Goal: Communication & Community: Share content

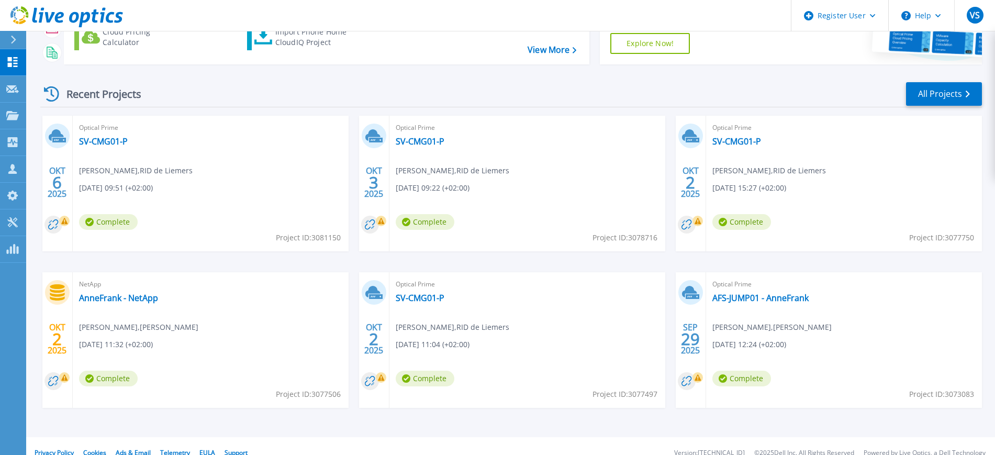
scroll to position [125, 0]
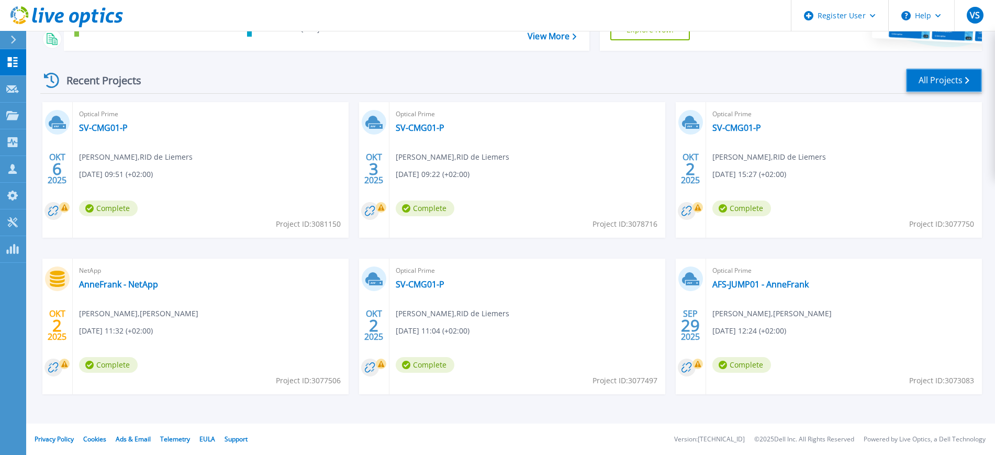
click at [931, 79] on link "All Projects" at bounding box center [944, 81] width 76 height 24
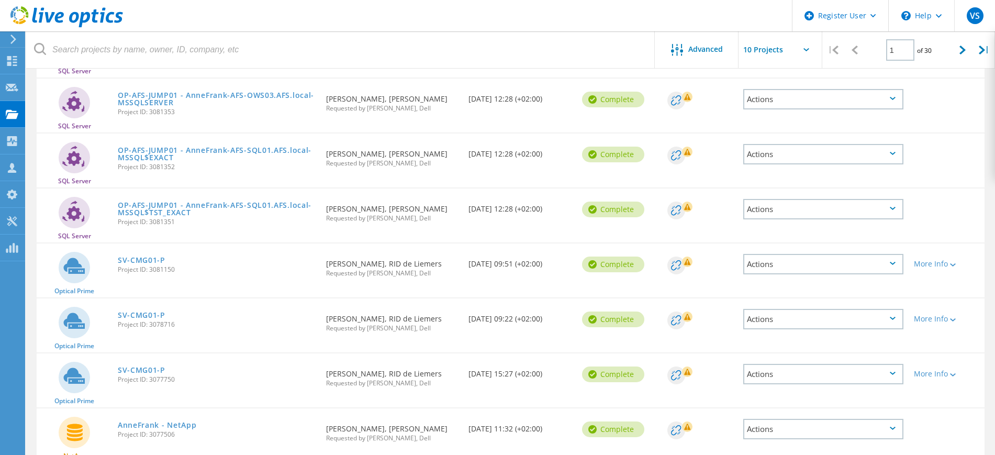
scroll to position [132, 0]
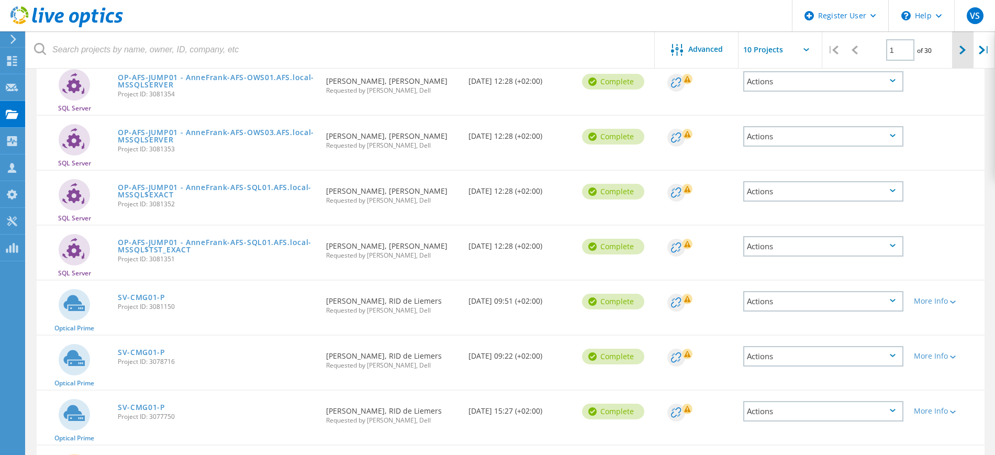
click at [956, 49] on div at bounding box center [962, 49] width 21 height 37
type input "2"
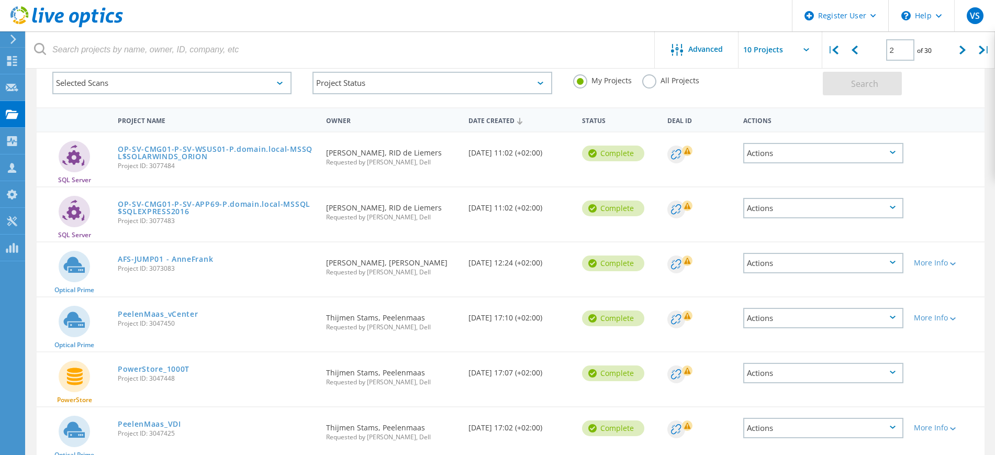
scroll to position [0, 0]
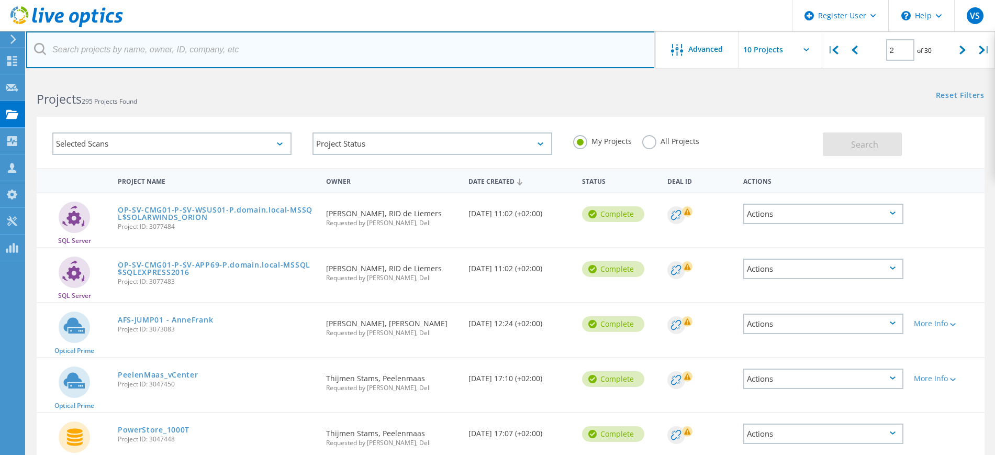
click at [261, 53] on input "text" at bounding box center [340, 49] width 629 height 37
paste input "b.dezeeuw@syntrophos.nl"
type input "b.dezeeuw@syntrophos.nl"
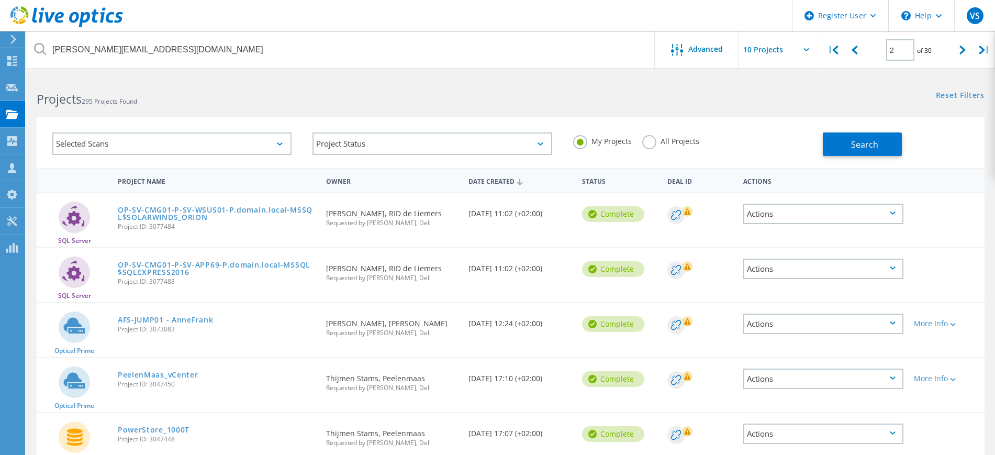
click at [12, 43] on use at bounding box center [13, 39] width 6 height 9
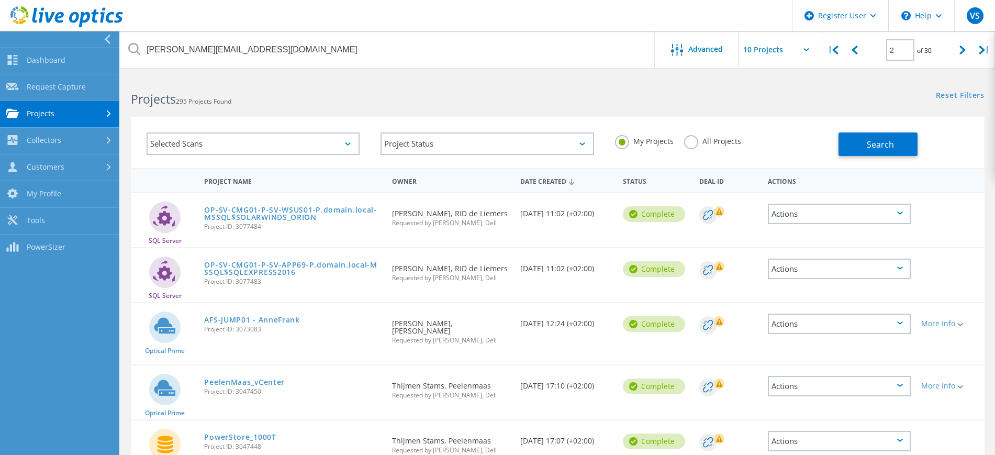
click at [53, 116] on link "Projects" at bounding box center [59, 114] width 119 height 27
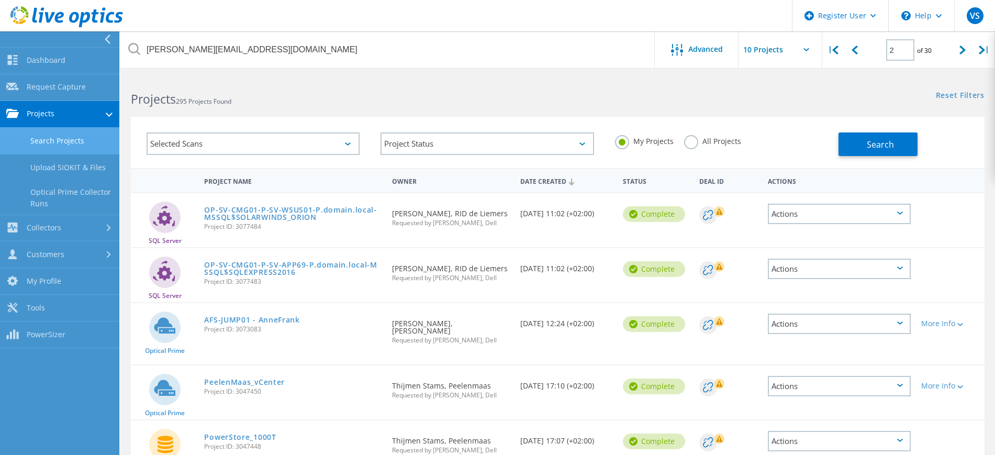
click at [55, 142] on link "Search Projects" at bounding box center [59, 141] width 119 height 27
click at [693, 141] on label "All Projects" at bounding box center [712, 140] width 57 height 10
click at [0, 0] on input "All Projects" at bounding box center [0, 0] width 0 height 0
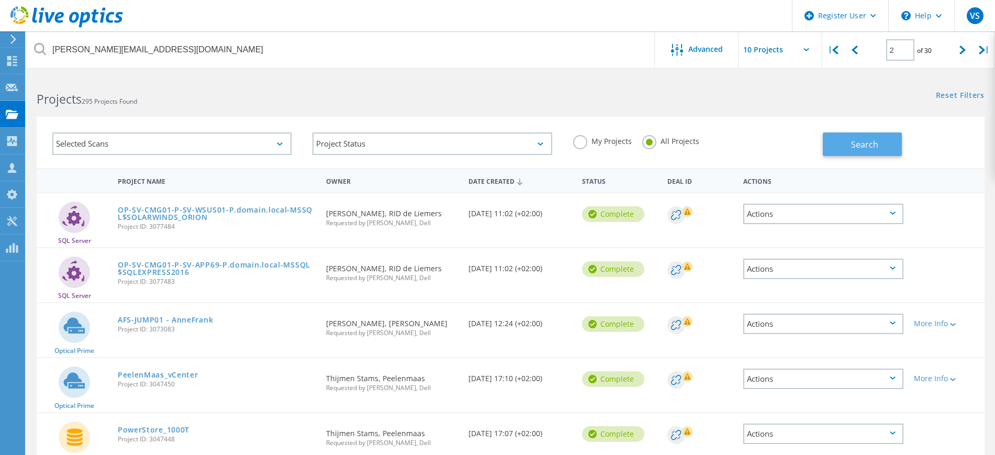
click at [865, 142] on span "Search" at bounding box center [864, 145] width 27 height 12
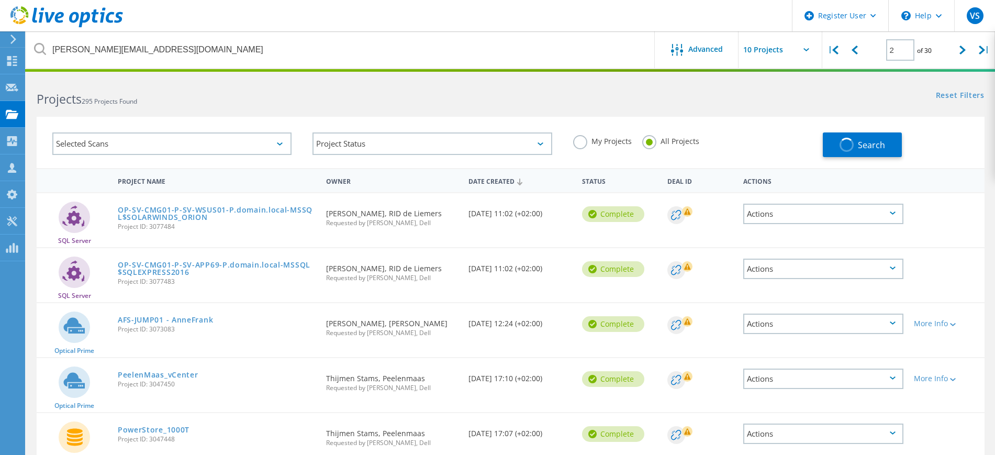
type input "1"
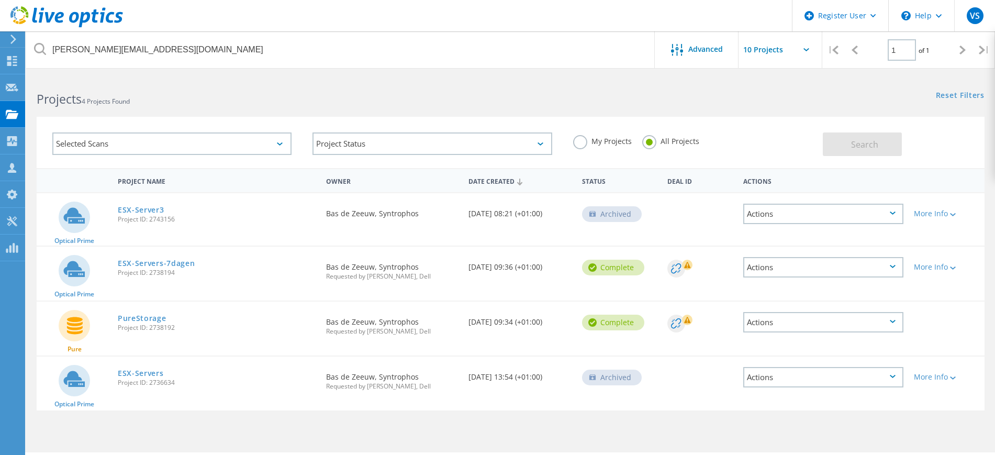
click at [40, 21] on use at bounding box center [66, 16] width 113 height 21
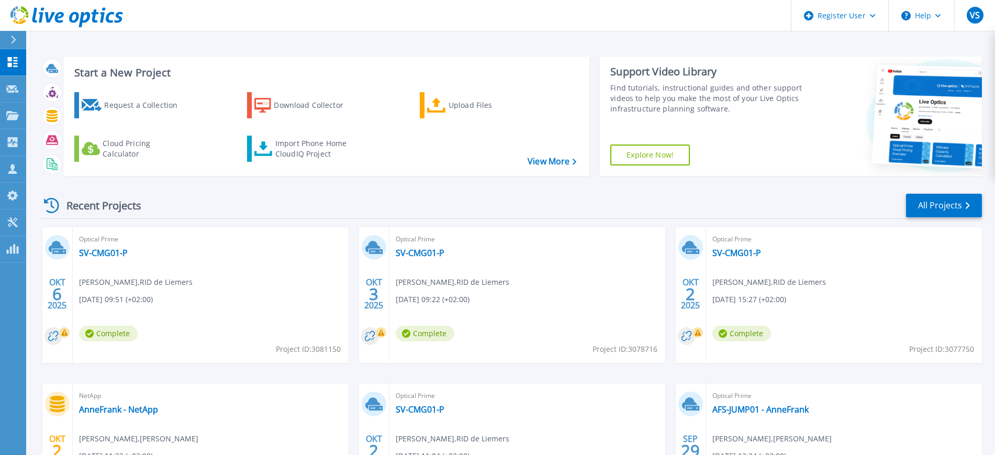
click at [296, 197] on div "Recent Projects All Projects" at bounding box center [511, 206] width 942 height 26
click at [12, 37] on icon at bounding box center [13, 40] width 5 height 8
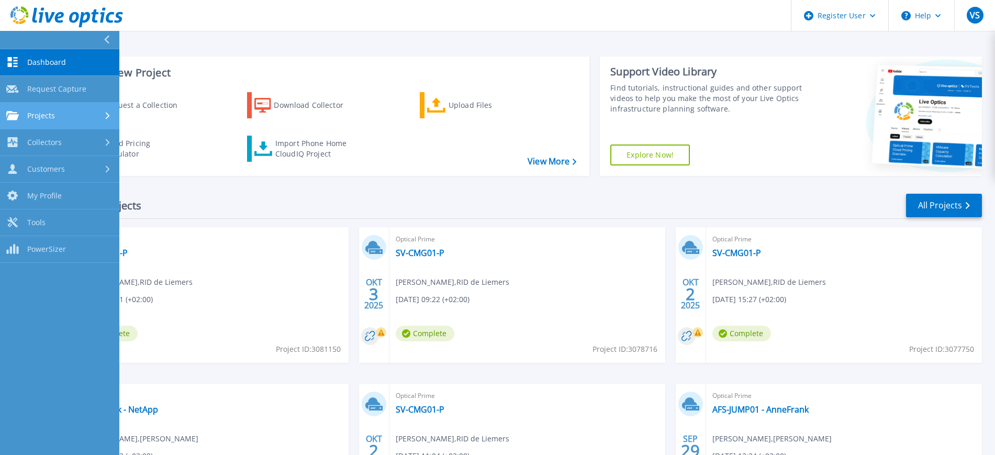
click at [31, 117] on span "Projects" at bounding box center [41, 115] width 28 height 9
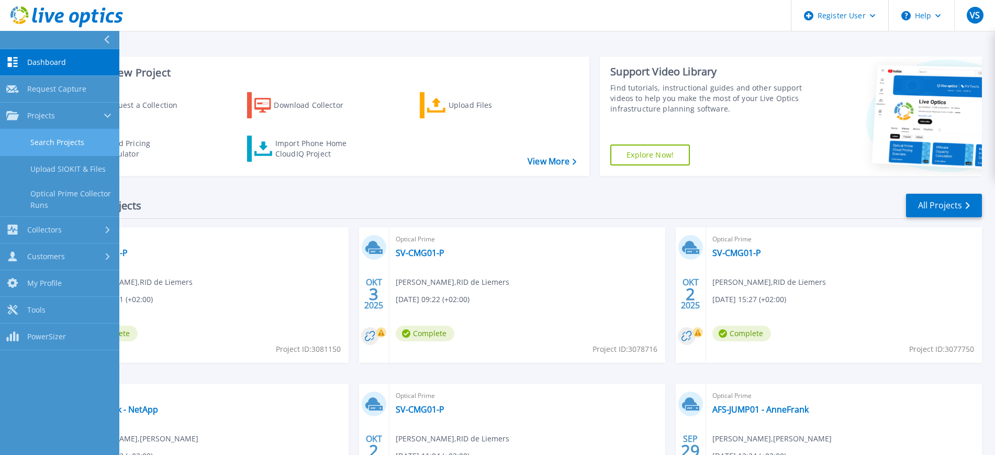
click at [49, 145] on link "Search Projects" at bounding box center [59, 142] width 119 height 27
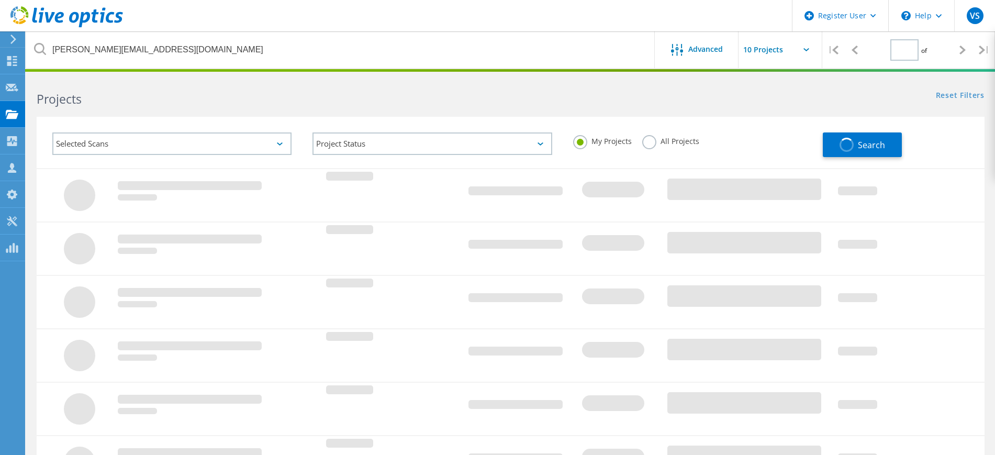
type input "1"
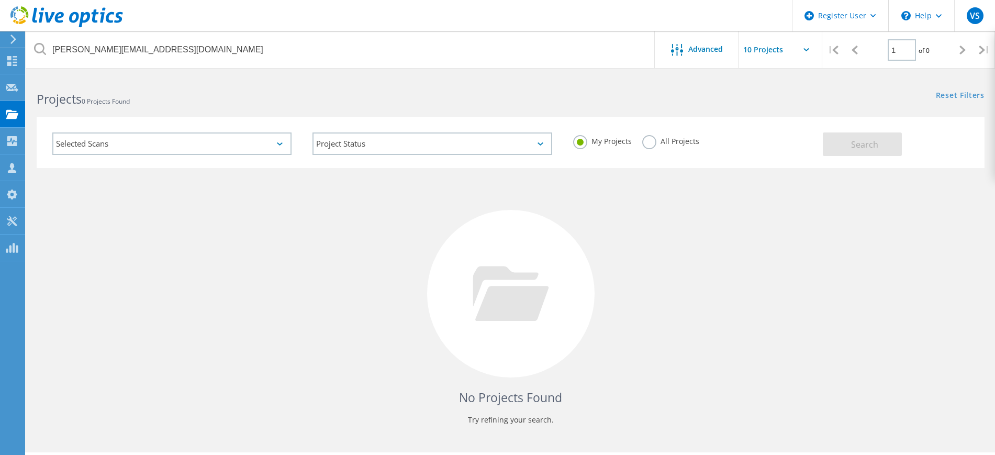
click at [658, 142] on label "All Projects" at bounding box center [670, 140] width 57 height 10
click at [0, 0] on input "All Projects" at bounding box center [0, 0] width 0 height 0
click at [862, 143] on span "Search" at bounding box center [864, 145] width 27 height 12
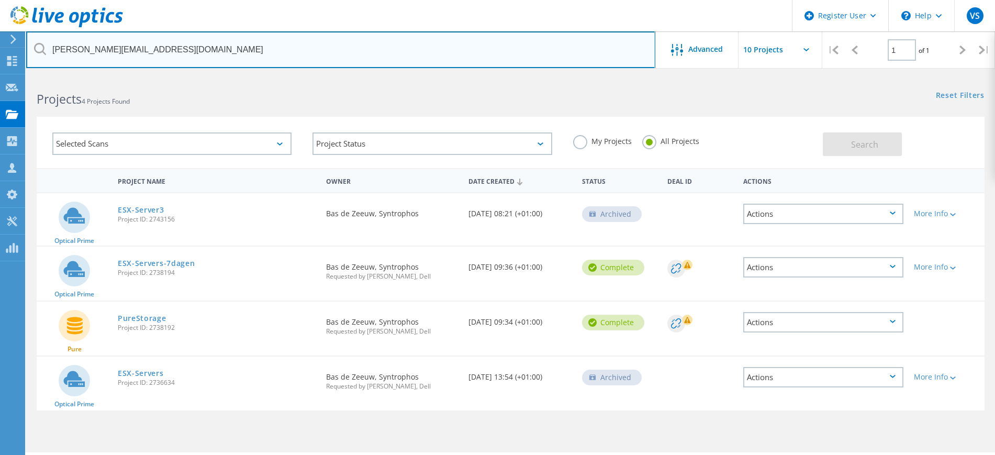
drag, startPoint x: 220, startPoint y: 52, endPoint x: 46, endPoint y: 54, distance: 174.8
click at [46, 54] on div "b.dezeeuw@syntrophos.nl" at bounding box center [340, 49] width 629 height 37
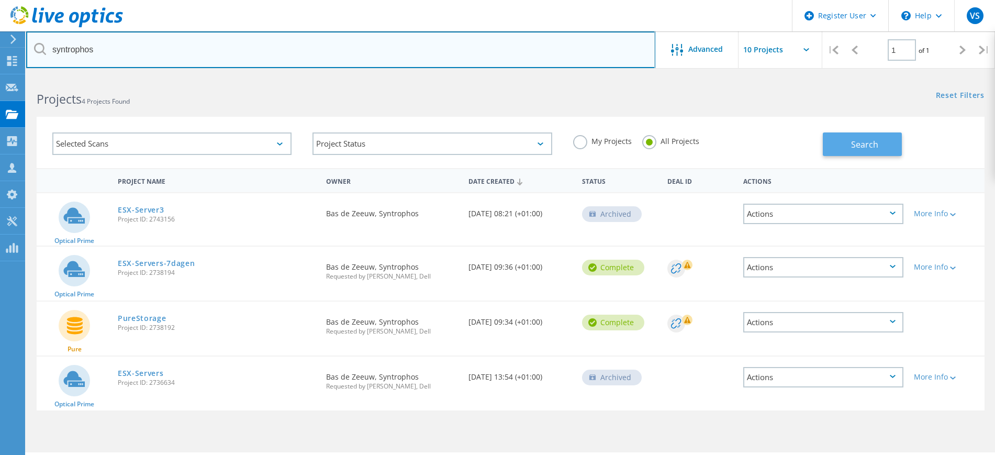
type input "syntrophos"
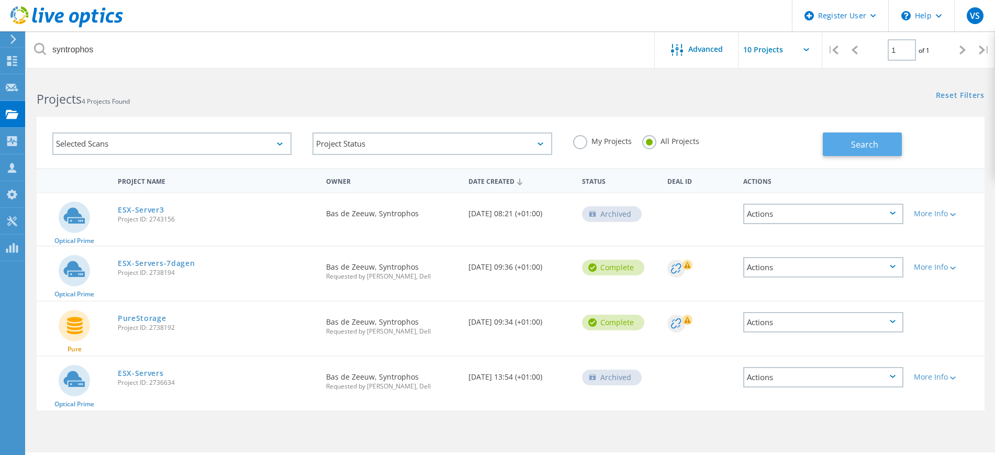
click at [855, 144] on span "Search" at bounding box center [864, 145] width 27 height 12
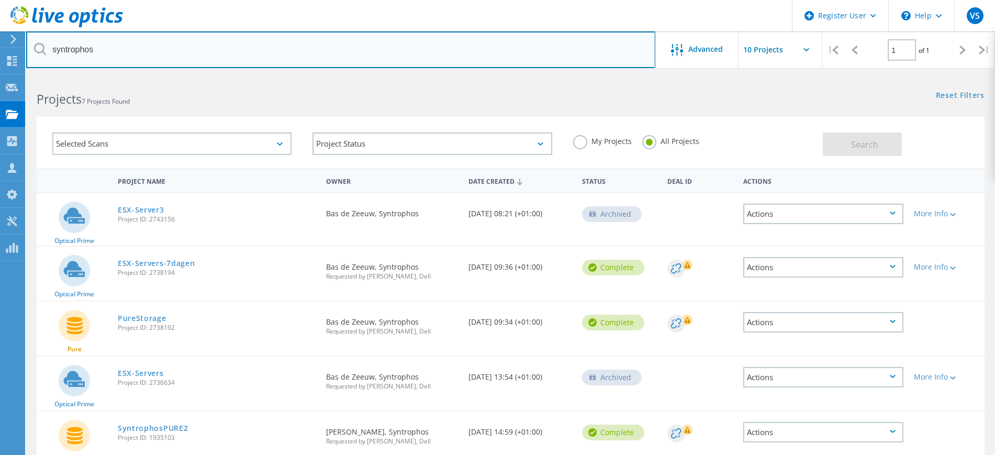
click at [442, 46] on input "syntrophos" at bounding box center [340, 49] width 629 height 37
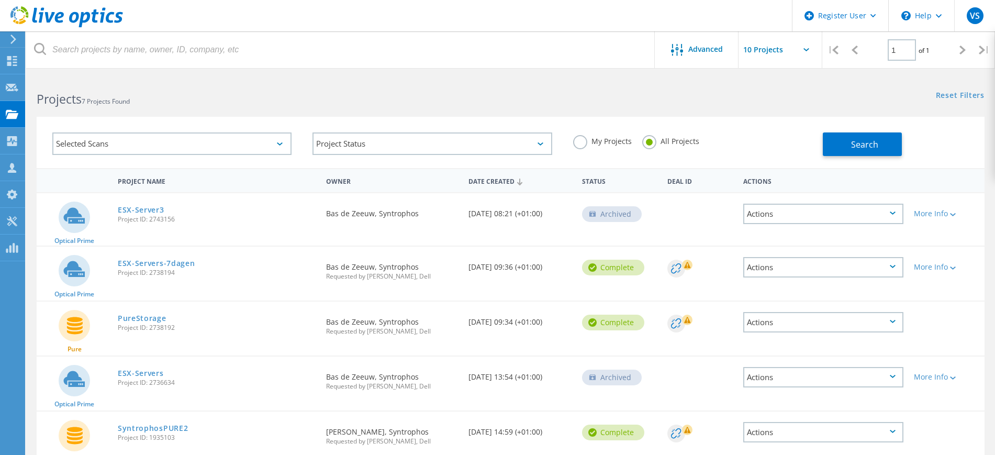
click at [580, 145] on label "My Projects" at bounding box center [602, 140] width 59 height 10
click at [0, 0] on input "My Projects" at bounding box center [0, 0] width 0 height 0
click at [858, 144] on span "Search" at bounding box center [864, 145] width 27 height 12
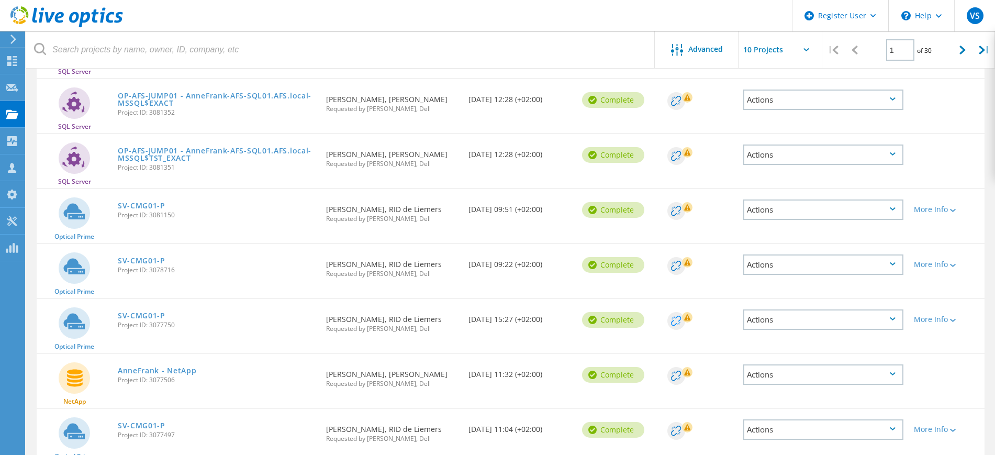
scroll to position [132, 0]
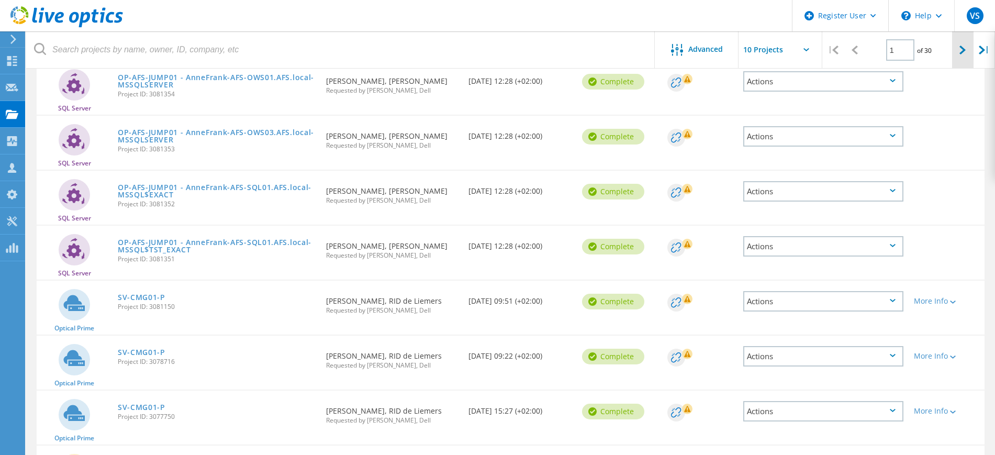
click at [968, 46] on div at bounding box center [962, 49] width 21 height 37
type input "2"
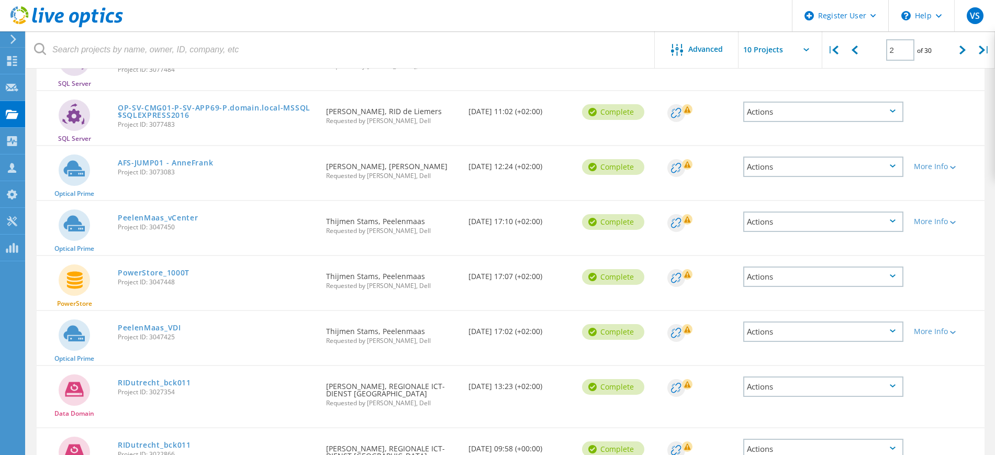
scroll to position [196, 0]
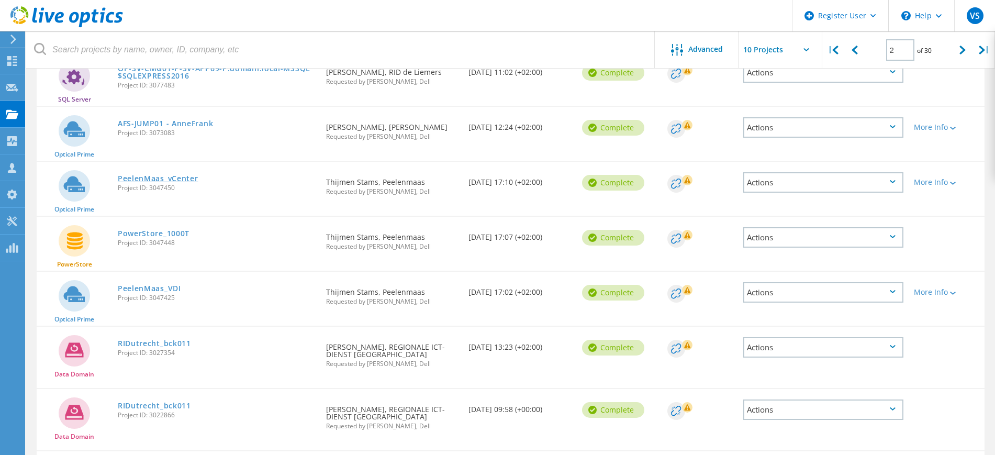
click at [156, 176] on link "PeelenMaas_vCenter" at bounding box center [158, 178] width 81 height 7
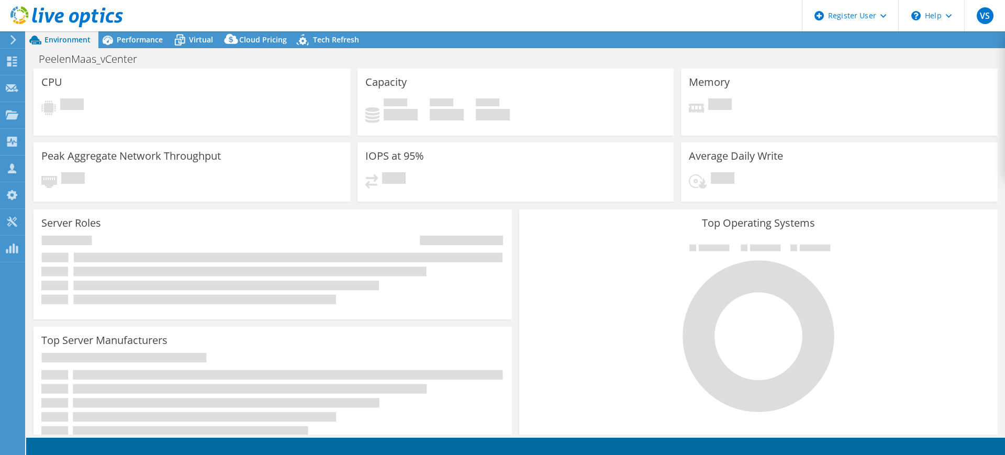
select select "EUFrankfurt"
select select "EUR"
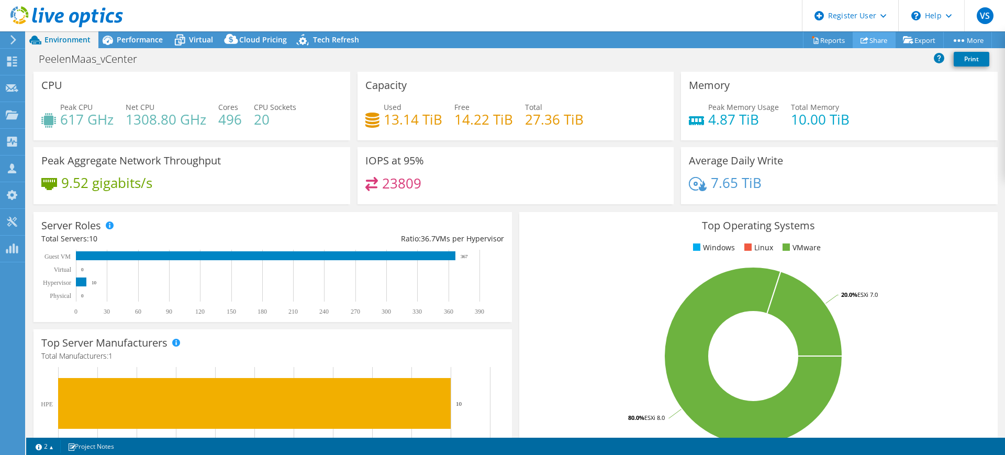
click at [871, 44] on link "Share" at bounding box center [874, 40] width 43 height 16
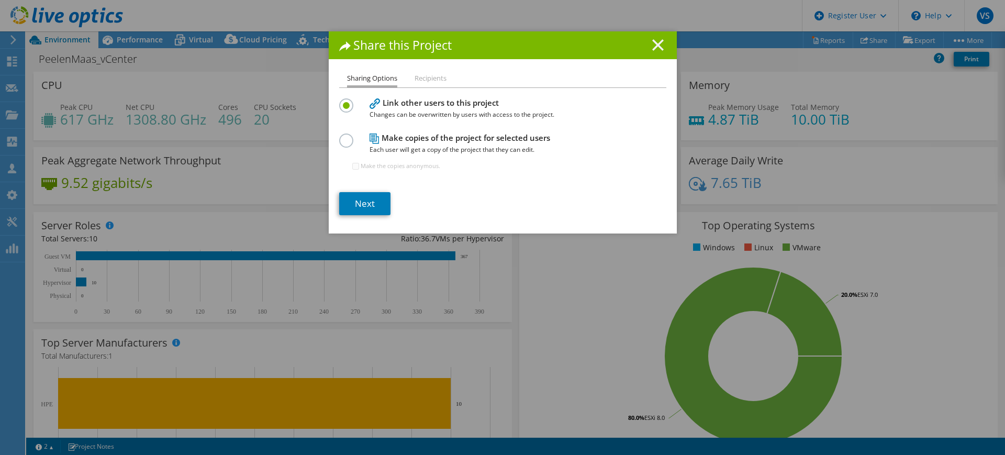
click at [652, 44] on icon at bounding box center [658, 45] width 12 height 12
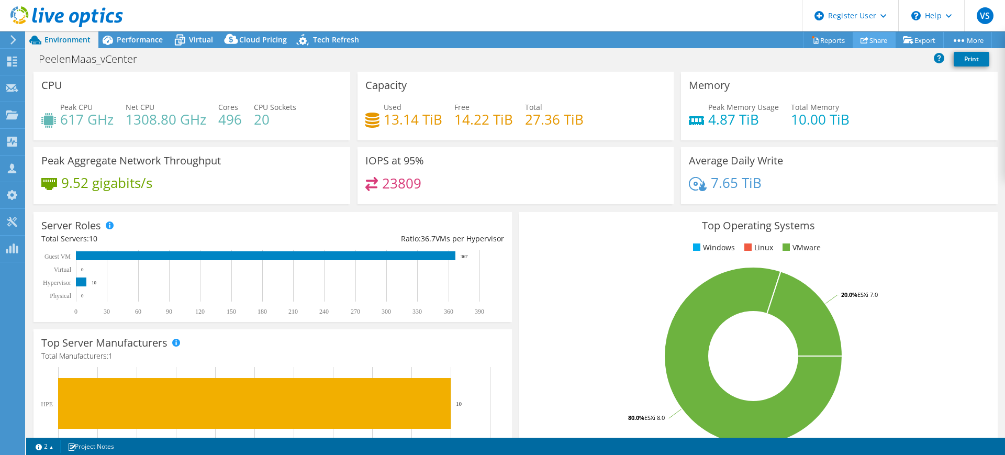
click at [879, 46] on link "Share" at bounding box center [874, 40] width 43 height 16
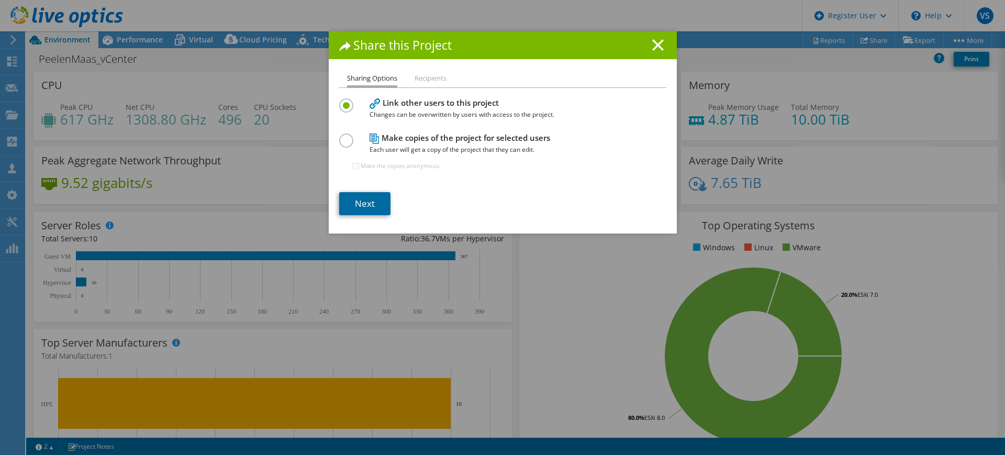
click at [364, 203] on link "Next" at bounding box center [364, 203] width 51 height 23
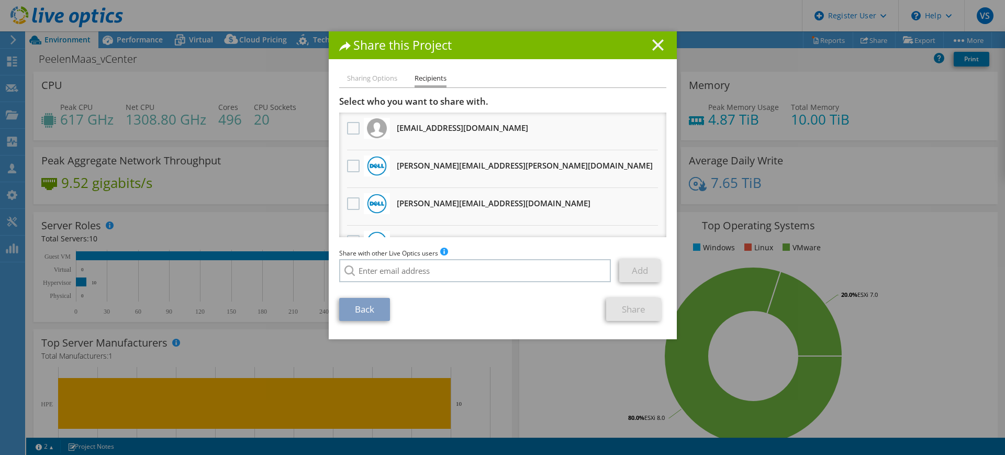
click at [657, 41] on icon at bounding box center [658, 45] width 12 height 12
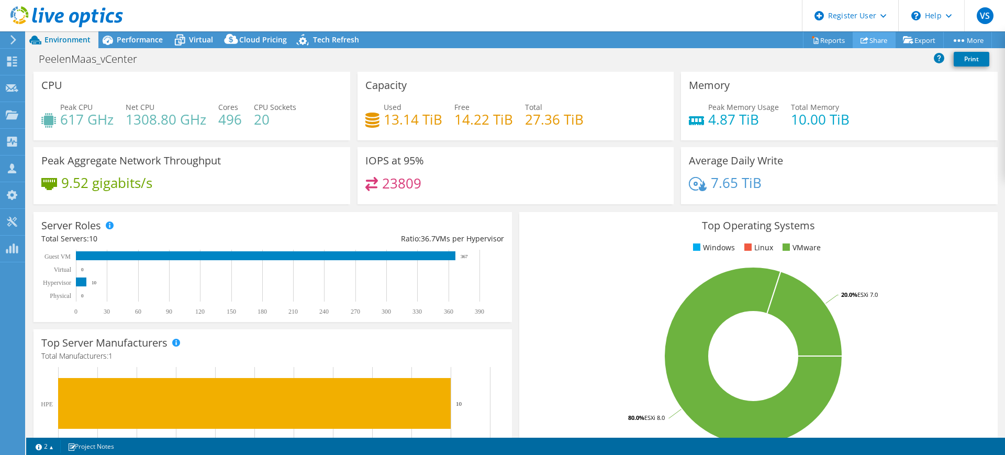
click at [874, 39] on link "Share" at bounding box center [874, 40] width 43 height 16
